Goal: Task Accomplishment & Management: Use online tool/utility

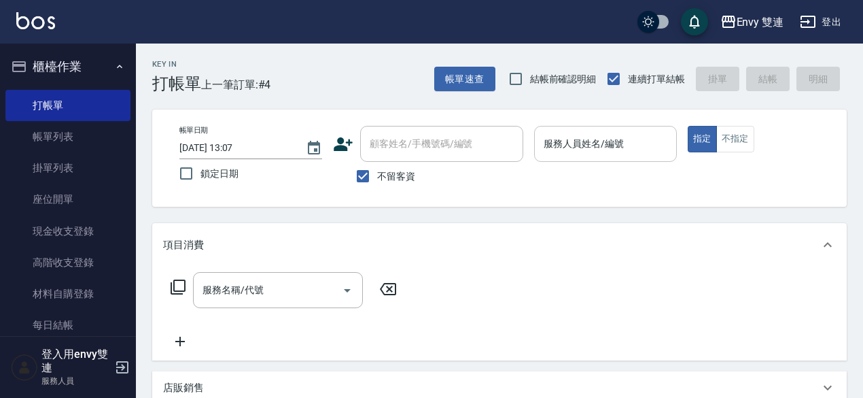
click at [575, 158] on div "服務人員姓名/編號" at bounding box center [605, 144] width 143 height 36
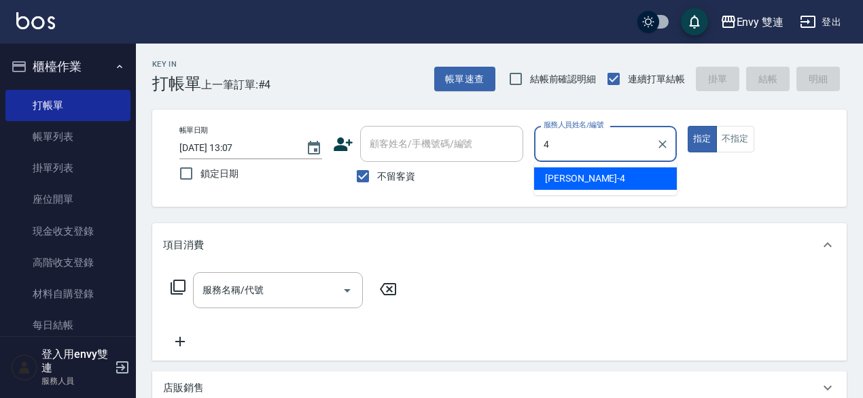
type input "[PERSON_NAME]-4"
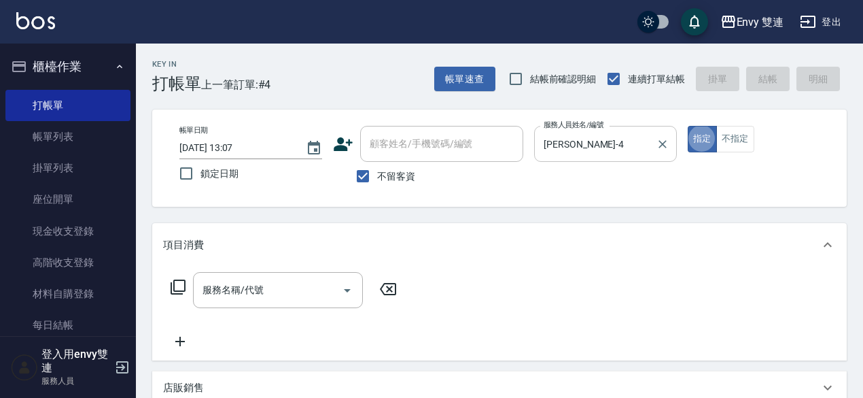
type button "true"
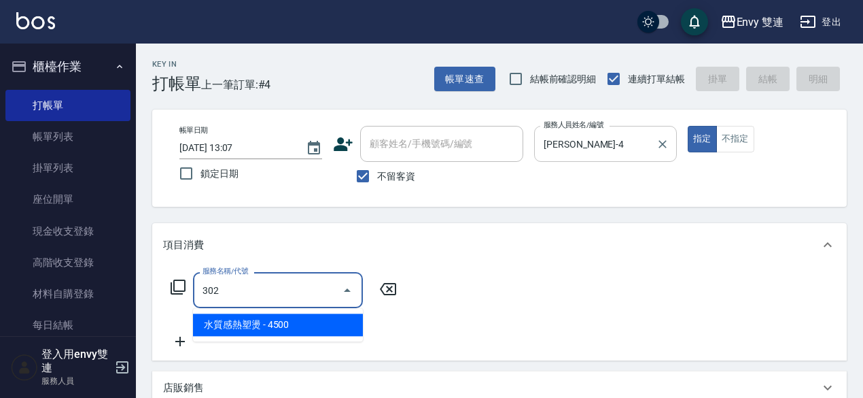
type input "水質感熱塑燙(302)"
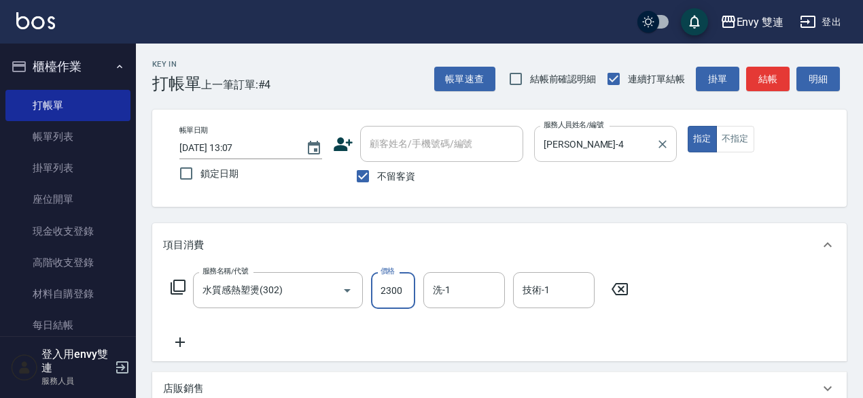
type input "2300"
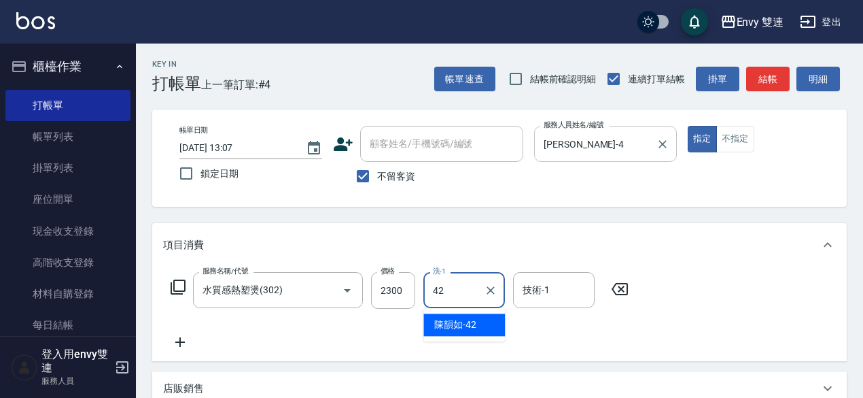
type input "陳韻如-42"
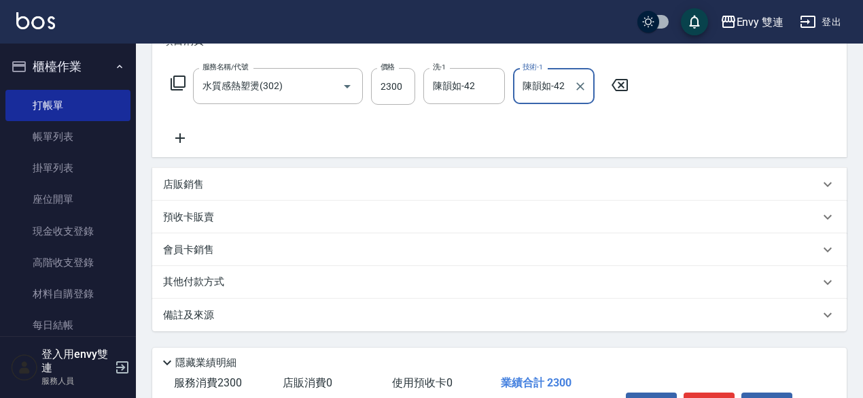
scroll to position [289, 0]
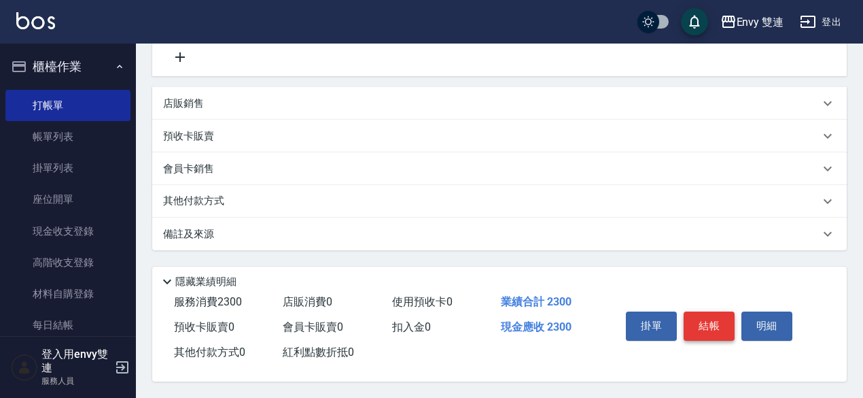
type input "陳韻如-42"
click at [710, 318] on button "結帳" at bounding box center [709, 325] width 51 height 29
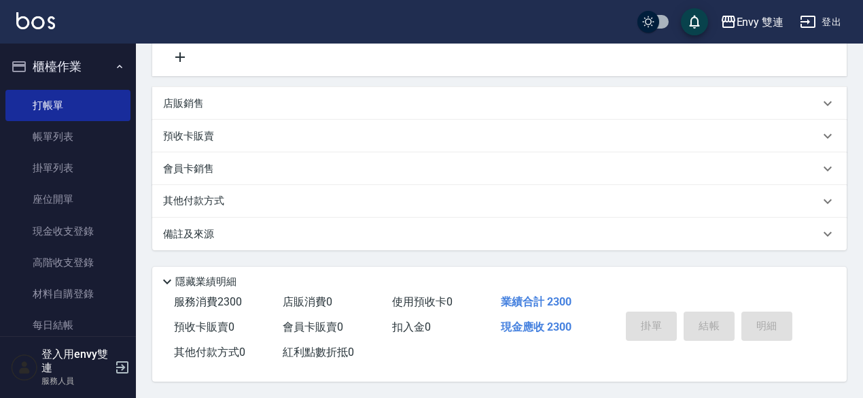
type input "[DATE] 15:42"
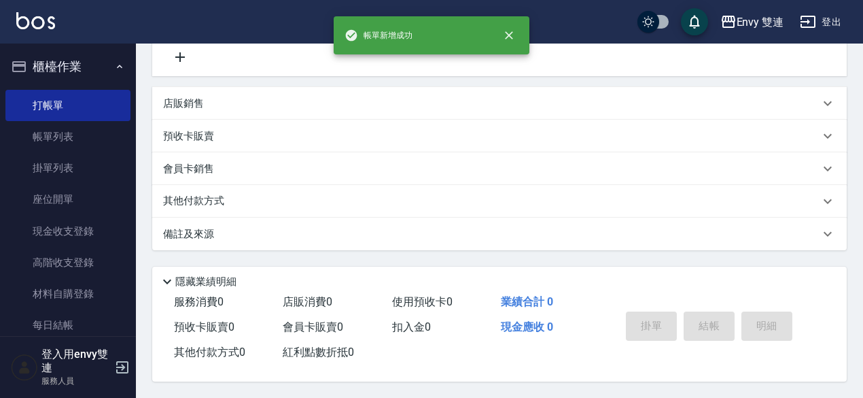
scroll to position [0, 0]
